Goal: Task Accomplishment & Management: Use online tool/utility

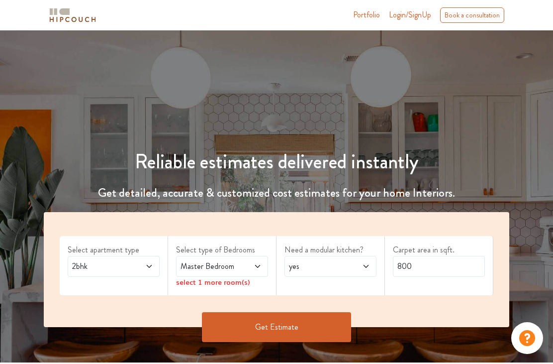
click at [155, 267] on div "2bhk" at bounding box center [114, 266] width 92 height 21
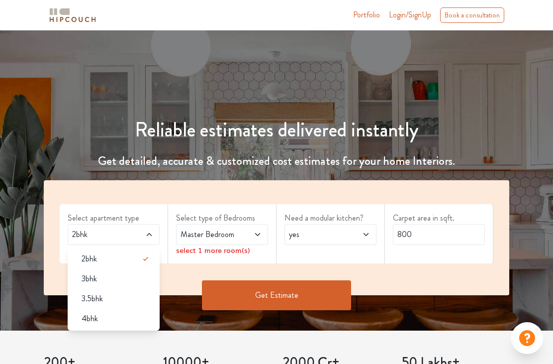
scroll to position [28, 0]
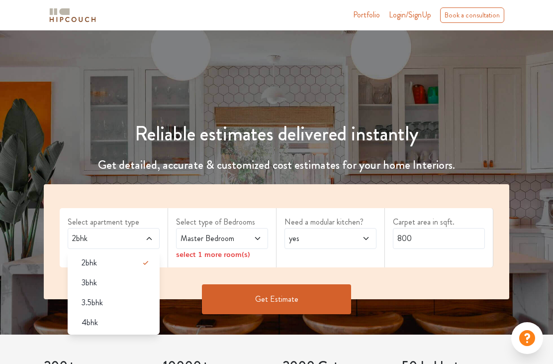
click at [95, 323] on span "4bhk" at bounding box center [90, 322] width 16 height 12
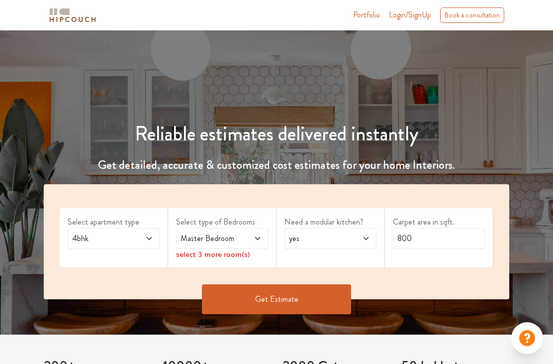
click at [148, 235] on icon at bounding box center [149, 238] width 8 height 8
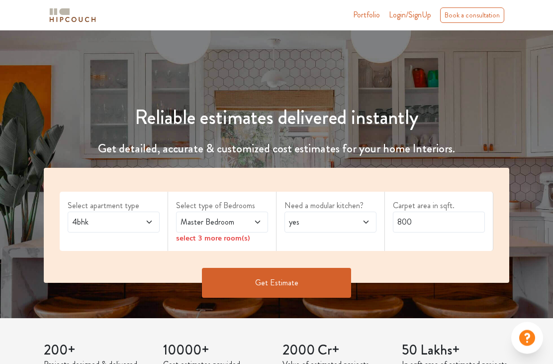
scroll to position [44, 0]
click at [253, 222] on span at bounding box center [251, 222] width 21 height 12
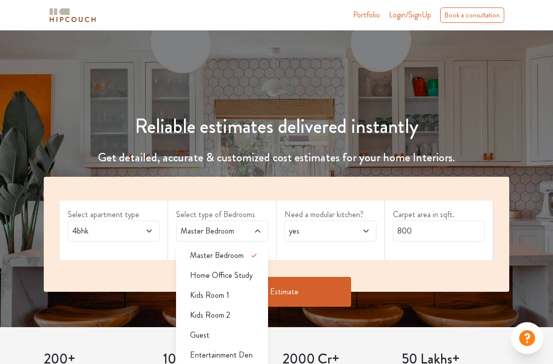
scroll to position [27, 0]
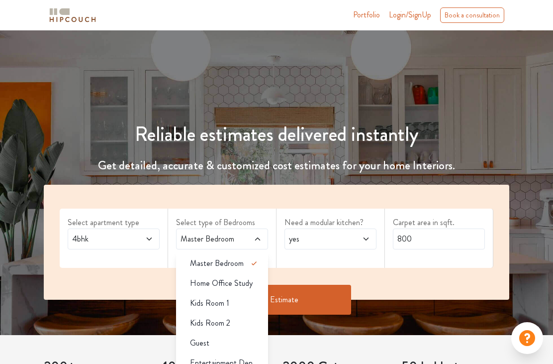
click at [368, 243] on span at bounding box center [359, 239] width 21 height 12
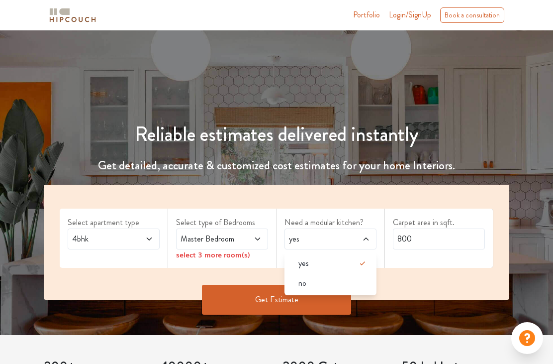
click at [348, 191] on div "Select apartment type 4bhk Select type of Bedrooms Master Bedroom select 3 more…" at bounding box center [277, 242] width 466 height 115
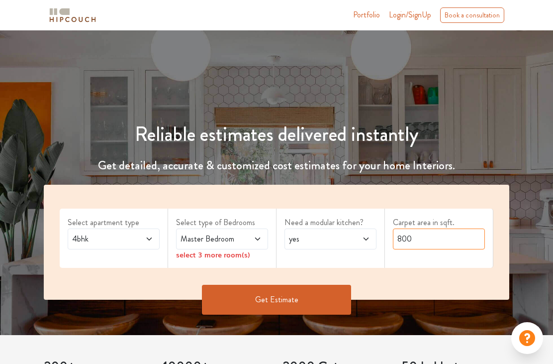
click at [435, 243] on input "800" at bounding box center [439, 238] width 92 height 21
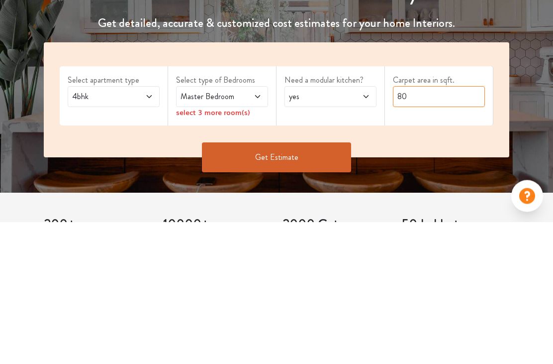
type input "8"
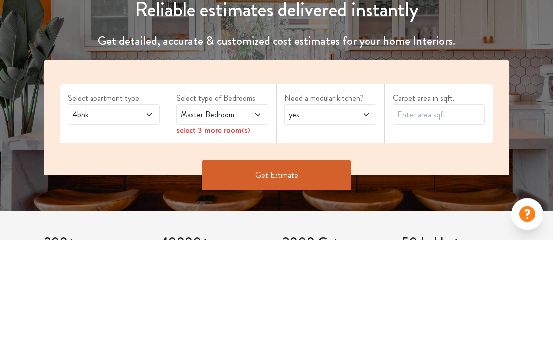
click at [149, 235] on icon at bounding box center [149, 239] width 8 height 8
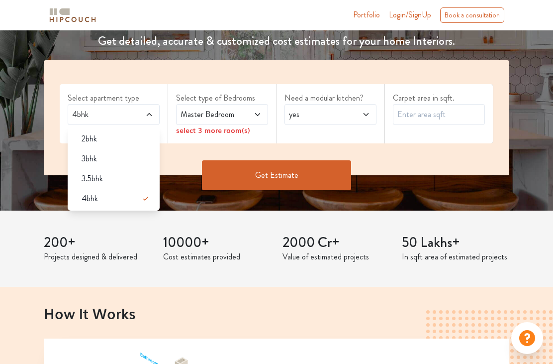
click at [37, 170] on div "Select apartment type 4bhk 2bhk 3bhk 3.5bhk 4bhk Select type of Bedrooms Master…" at bounding box center [276, 132] width 541 height 145
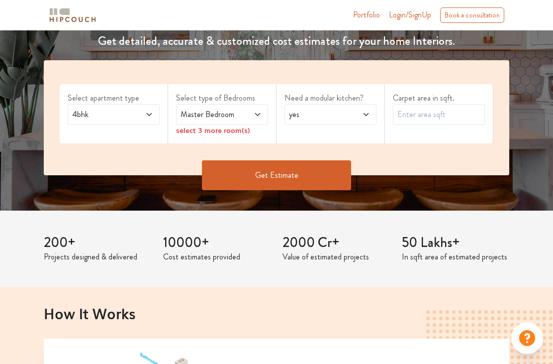
click at [258, 116] on icon at bounding box center [258, 114] width 8 height 8
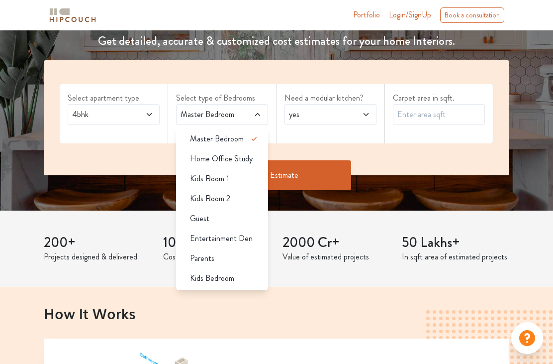
click at [145, 192] on div "Get Estimate" at bounding box center [276, 190] width 477 height 30
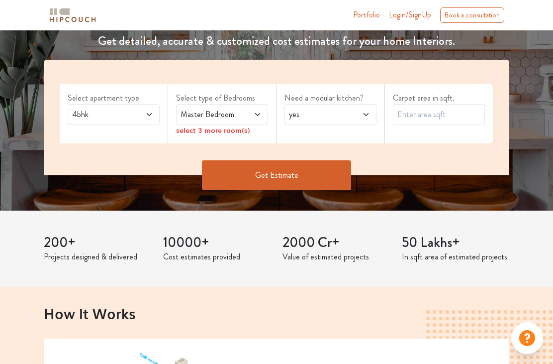
click at [186, 123] on div "Master Bedroom" at bounding box center [222, 114] width 92 height 21
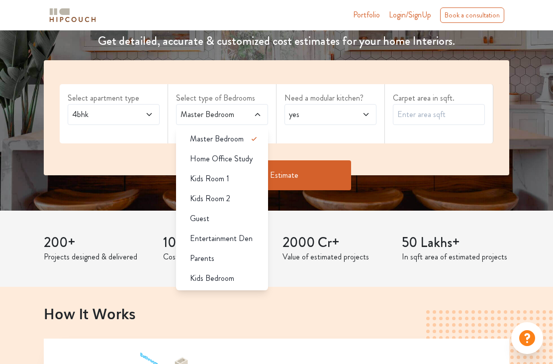
click at [192, 176] on span "Kids Room 1" at bounding box center [209, 179] width 39 height 12
click at [195, 195] on span "Kids Room 2" at bounding box center [210, 198] width 40 height 12
click at [197, 250] on li "Parents" at bounding box center [222, 258] width 92 height 20
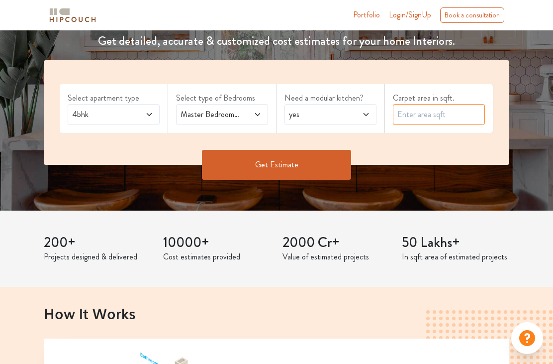
click at [428, 119] on input "text" at bounding box center [439, 114] width 92 height 21
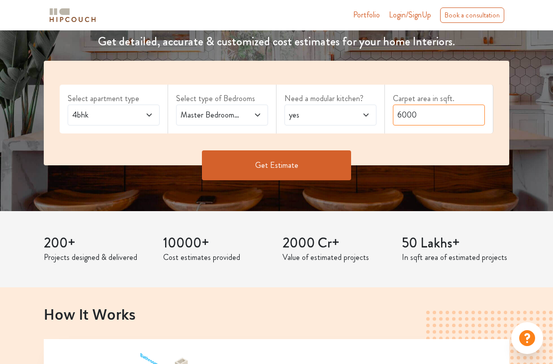
type input "6000"
click at [314, 169] on button "Get Estimate" at bounding box center [276, 165] width 149 height 30
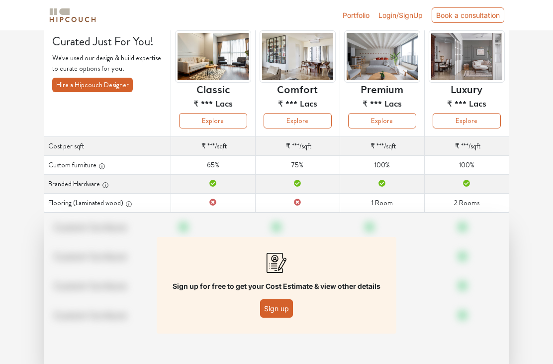
scroll to position [76, 0]
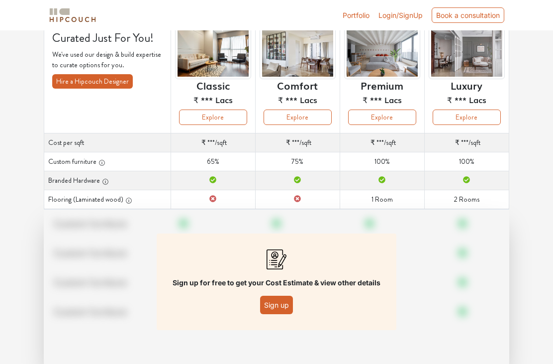
click at [273, 306] on button "Sign up" at bounding box center [276, 304] width 33 height 18
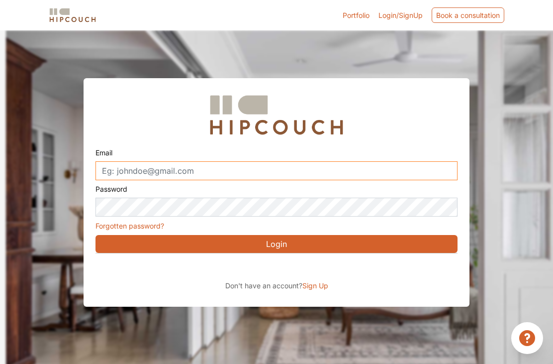
click at [233, 177] on input "Email" at bounding box center [276, 170] width 362 height 19
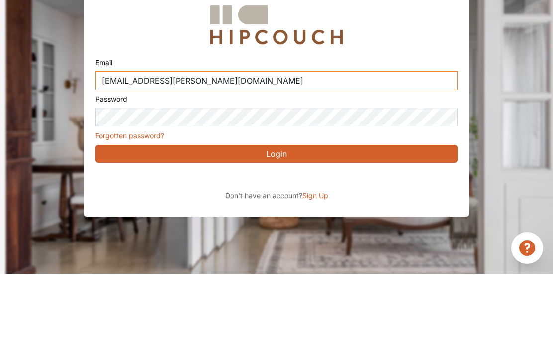
type input "[EMAIL_ADDRESS][PERSON_NAME][DOMAIN_NAME]"
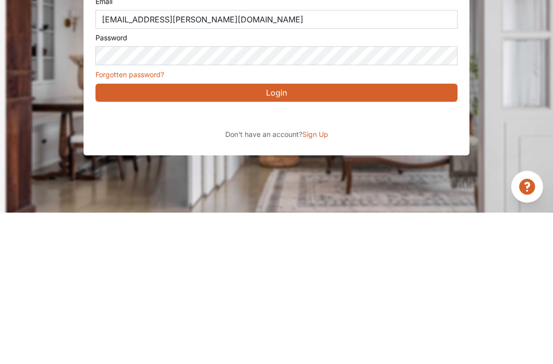
click at [157, 256] on div "Sign in with Google. Opens in new tab" at bounding box center [186, 267] width 182 height 22
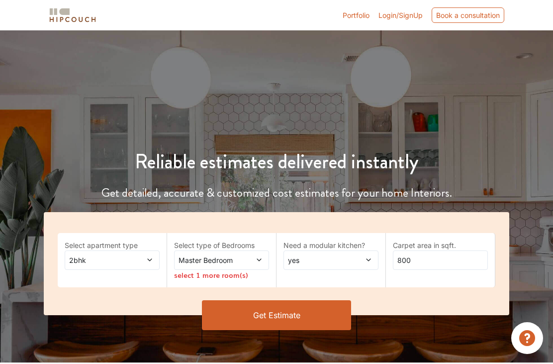
scroll to position [184, 0]
